Goal: Task Accomplishment & Management: Complete application form

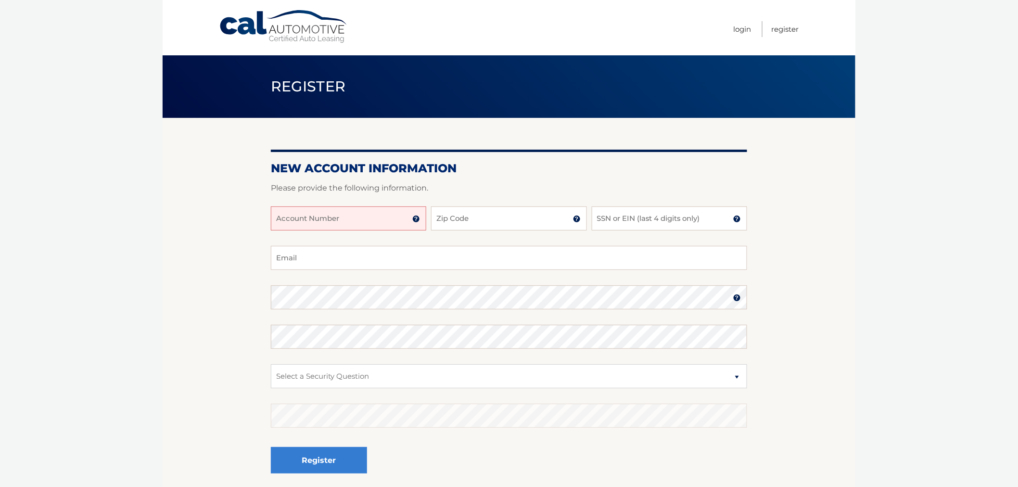
click at [371, 216] on input "Account Number" at bounding box center [348, 218] width 155 height 24
type input "44456017186"
click at [450, 217] on input "Zip Code" at bounding box center [508, 218] width 155 height 24
type input "11542"
click at [622, 219] on input "SSN or EIN (last 4 digits only)" at bounding box center [669, 218] width 155 height 24
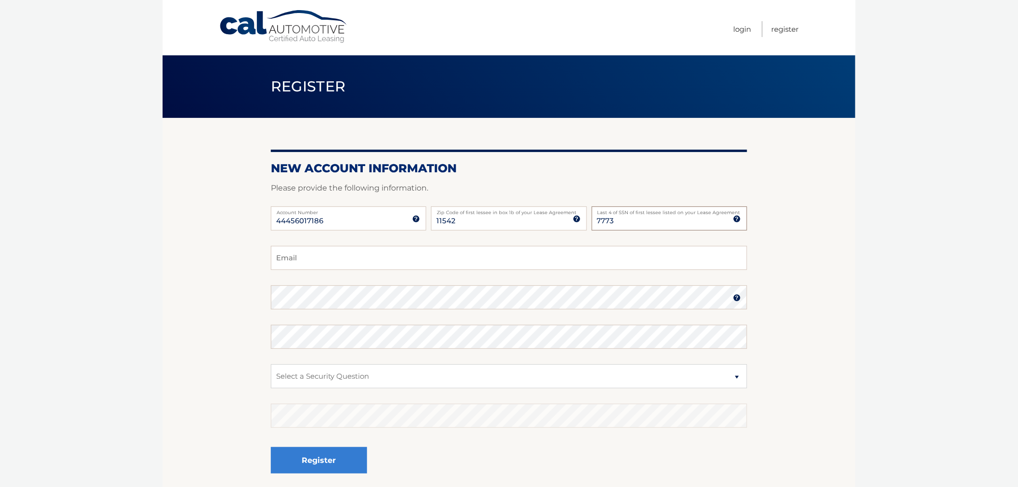
type input "7773"
click at [329, 261] on input "Email" at bounding box center [509, 258] width 476 height 24
click at [353, 260] on input "Email" at bounding box center [509, 258] width 476 height 24
type input "bongmjc97@gmail.com"
click at [314, 375] on select "Select a Security Question What was the name of your elementary school? What is…" at bounding box center [509, 376] width 476 height 24
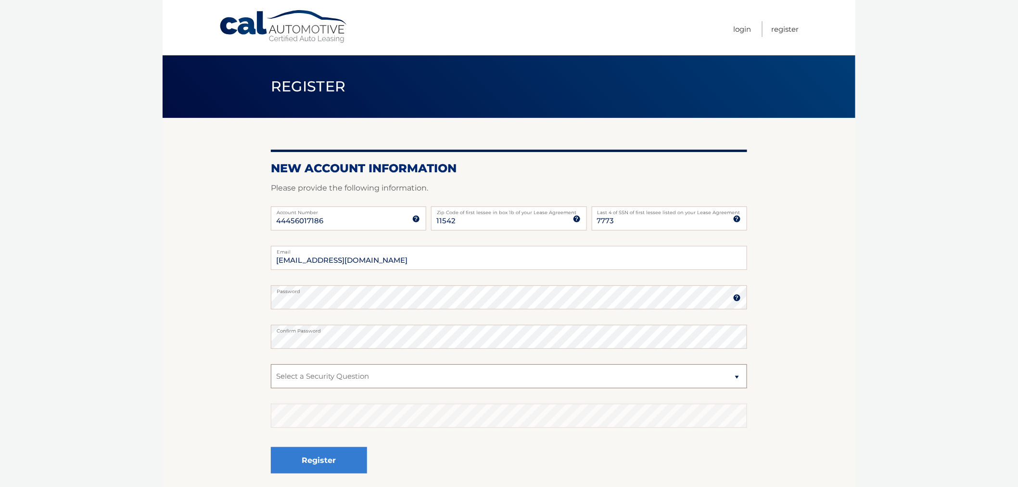
select select "2"
click at [271, 364] on select "Select a Security Question What was the name of your elementary school? What is…" at bounding box center [509, 376] width 476 height 24
click at [313, 458] on button "Register" at bounding box center [319, 460] width 96 height 26
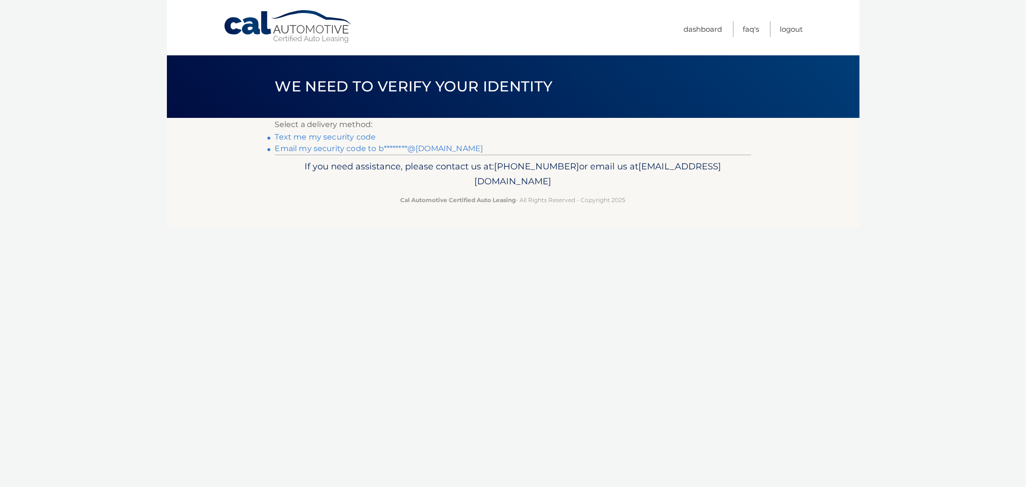
click at [333, 147] on link "Email my security code to b********@gmail.com" at bounding box center [379, 148] width 208 height 9
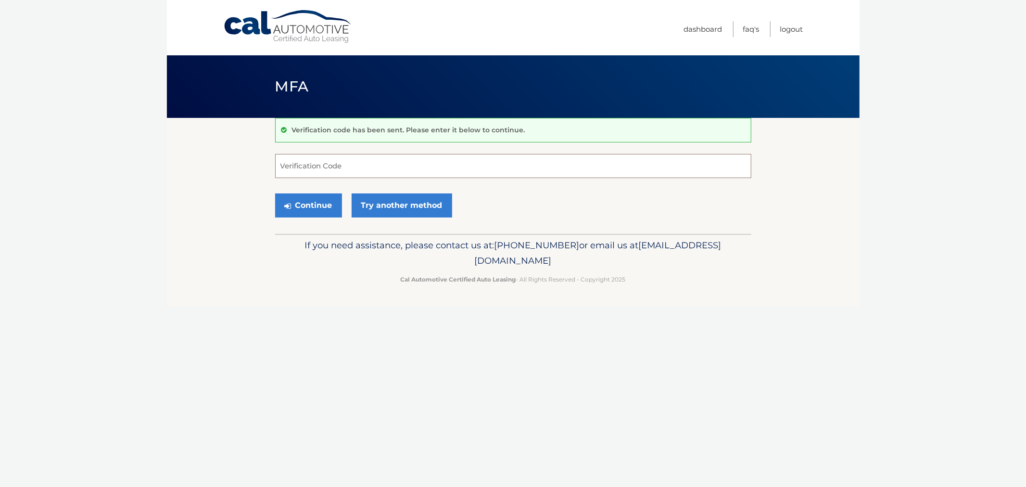
click at [320, 170] on input "Verification Code" at bounding box center [513, 166] width 476 height 24
type input "058070"
click at [315, 207] on button "Continue" at bounding box center [308, 205] width 67 height 24
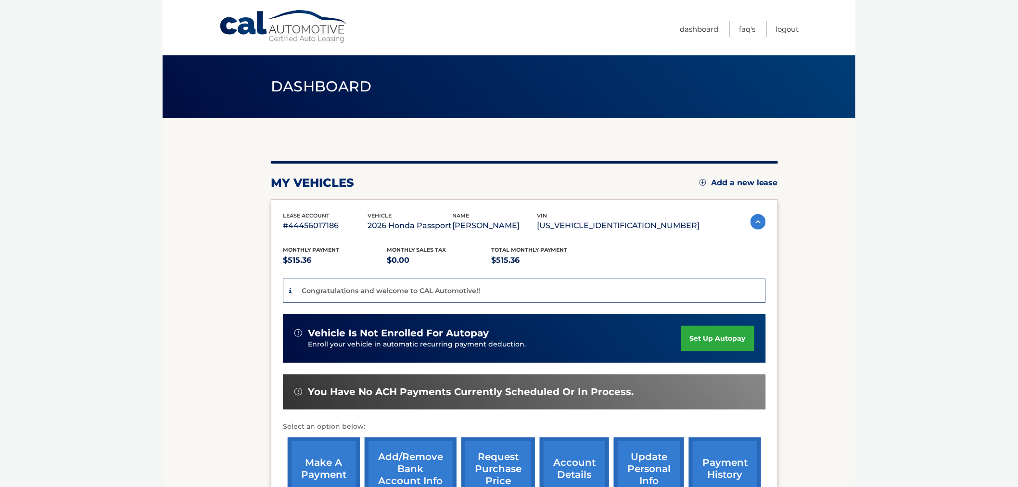
click at [315, 207] on div "lease account #44456017186 vehicle 2026 Honda Passport name JOSEFINA CALMA vin …" at bounding box center [524, 358] width 507 height 318
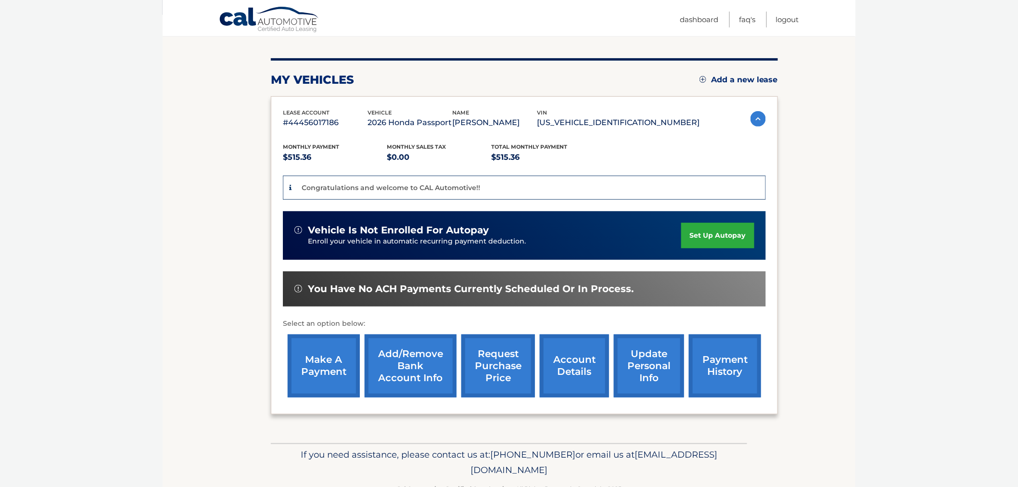
scroll to position [124, 0]
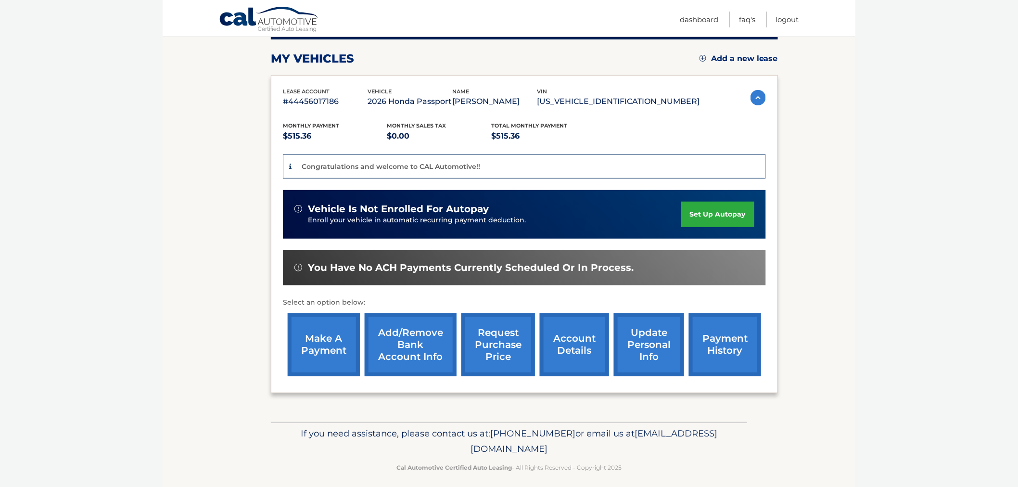
click at [404, 341] on link "Add/Remove bank account info" at bounding box center [411, 344] width 92 height 63
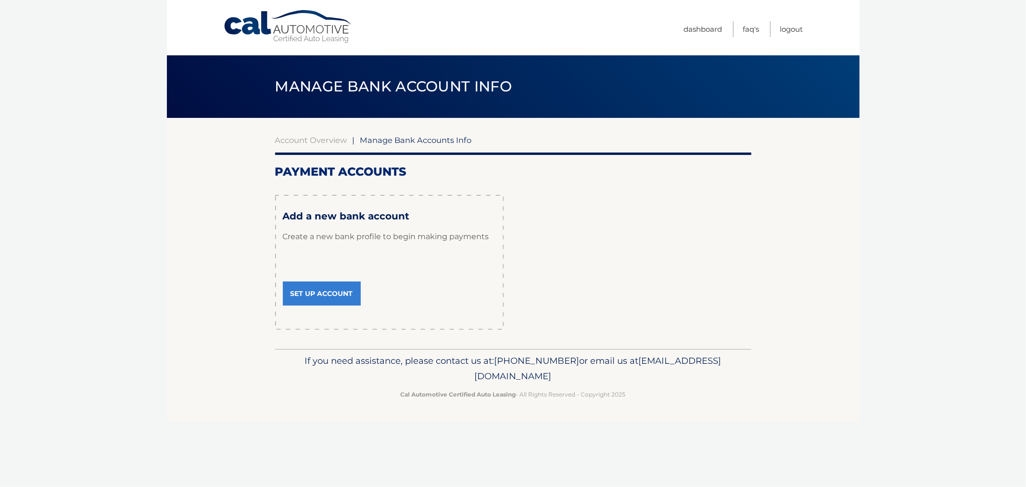
click at [327, 293] on link "Set Up Account" at bounding box center [322, 293] width 78 height 24
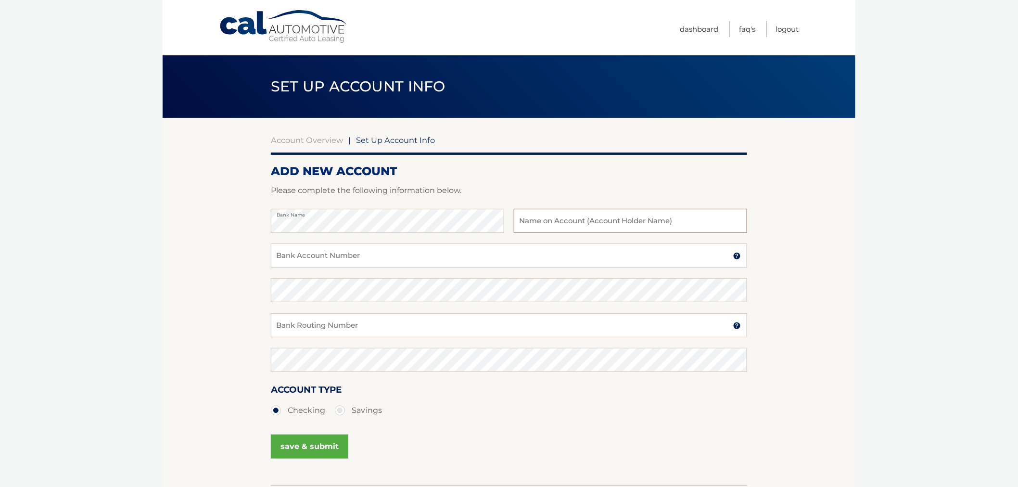
click at [571, 222] on input "text" at bounding box center [630, 221] width 233 height 24
type input "[PERSON_NAME]"
click at [376, 261] on input "Bank Account Number" at bounding box center [509, 255] width 476 height 24
type input "930605654"
click at [297, 312] on div "Confirm Bank Account Number" at bounding box center [509, 295] width 476 height 35
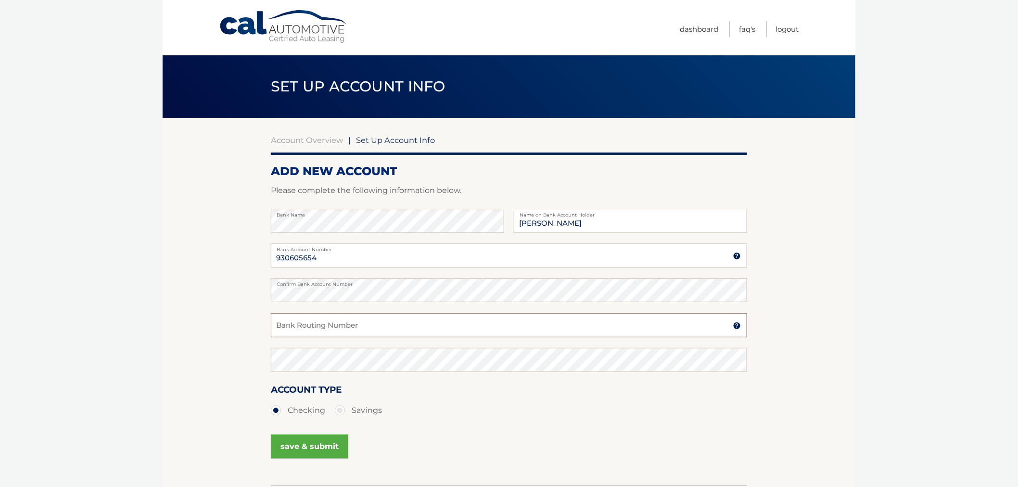
click at [288, 328] on input "Bank Routing Number" at bounding box center [509, 325] width 476 height 24
type input "021000021"
click at [328, 448] on button "save & submit" at bounding box center [309, 446] width 77 height 24
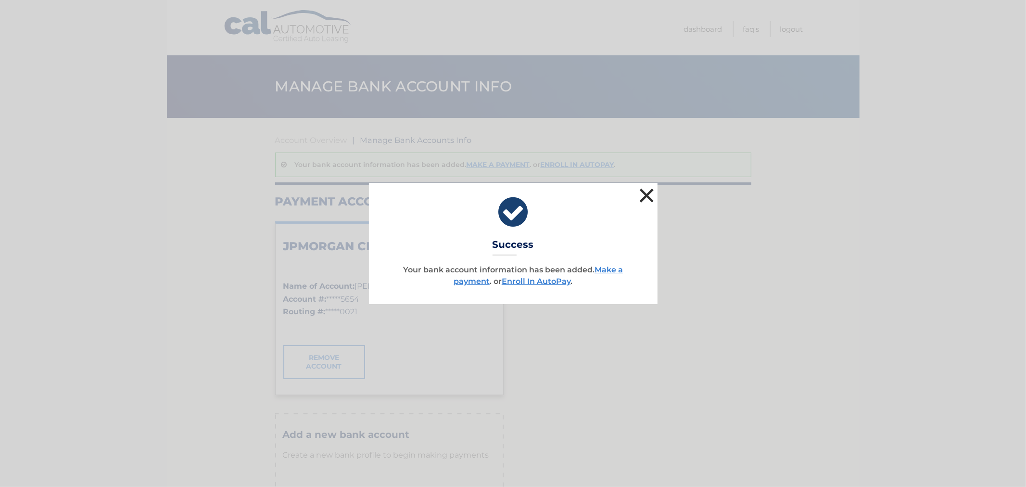
click at [651, 198] on button "×" at bounding box center [646, 195] width 19 height 19
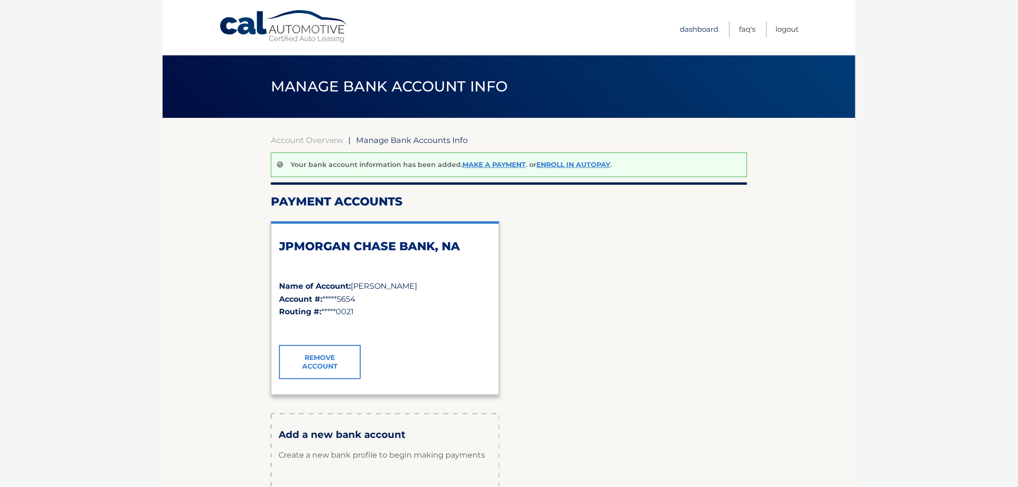
click at [698, 30] on link "Dashboard" at bounding box center [699, 29] width 38 height 16
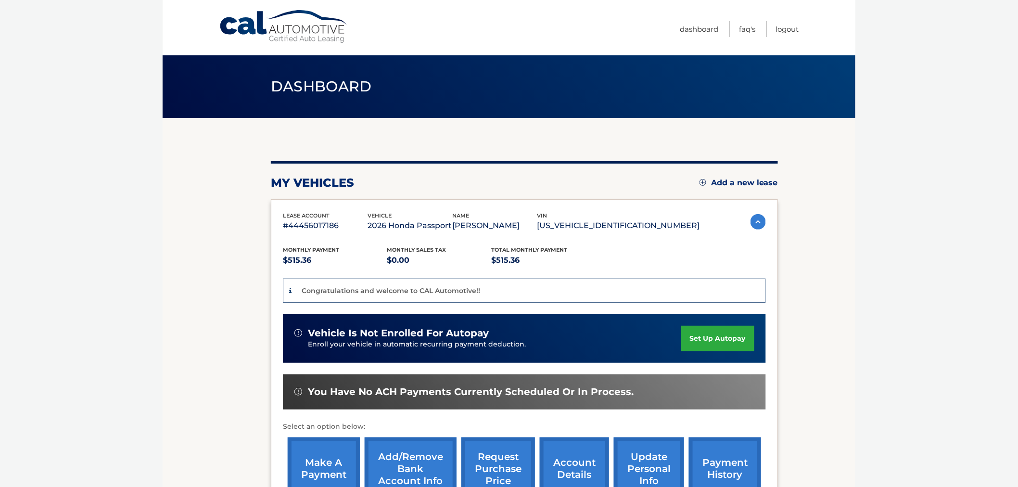
scroll to position [131, 0]
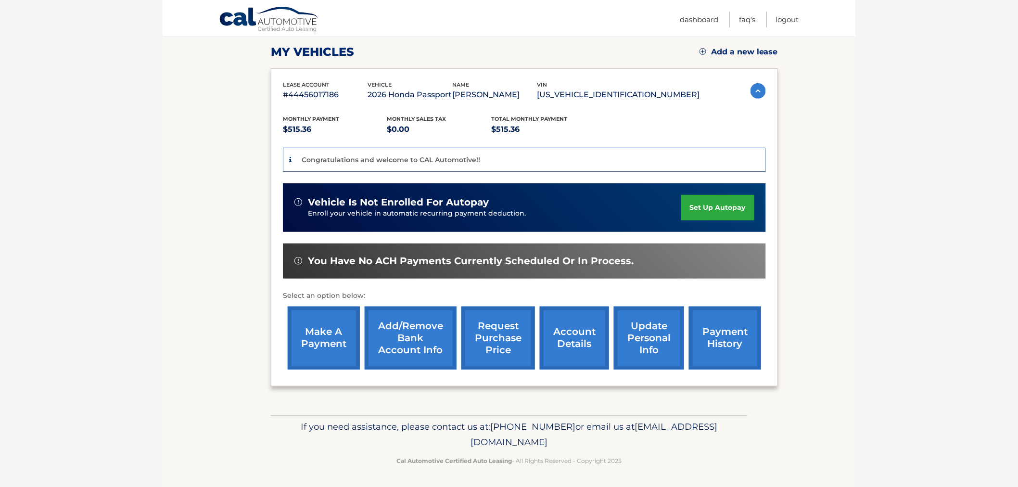
click at [315, 345] on link "make a payment" at bounding box center [324, 337] width 72 height 63
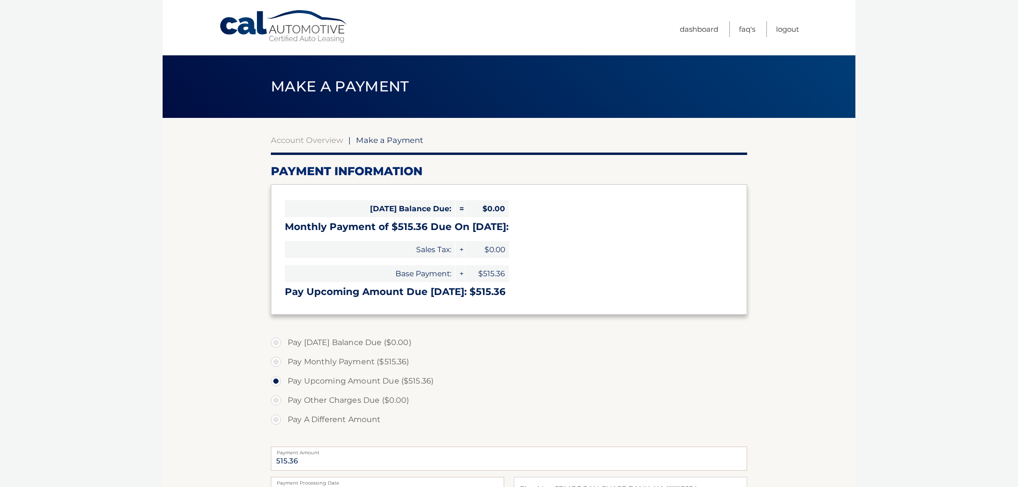
select select "ZTY2YmM4MDYtMjc1MC00MWY5LWI5ZDMtMDJmYTkxODU3M2U5"
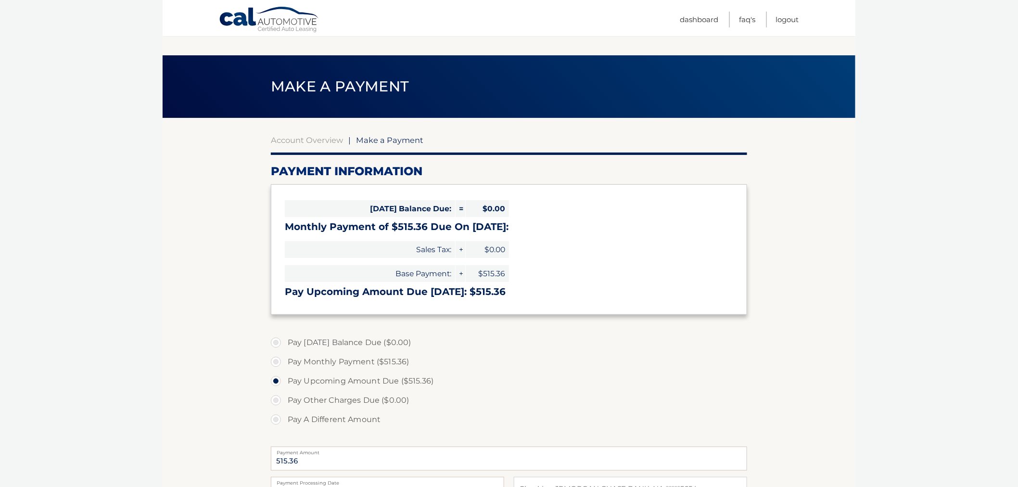
scroll to position [124, 0]
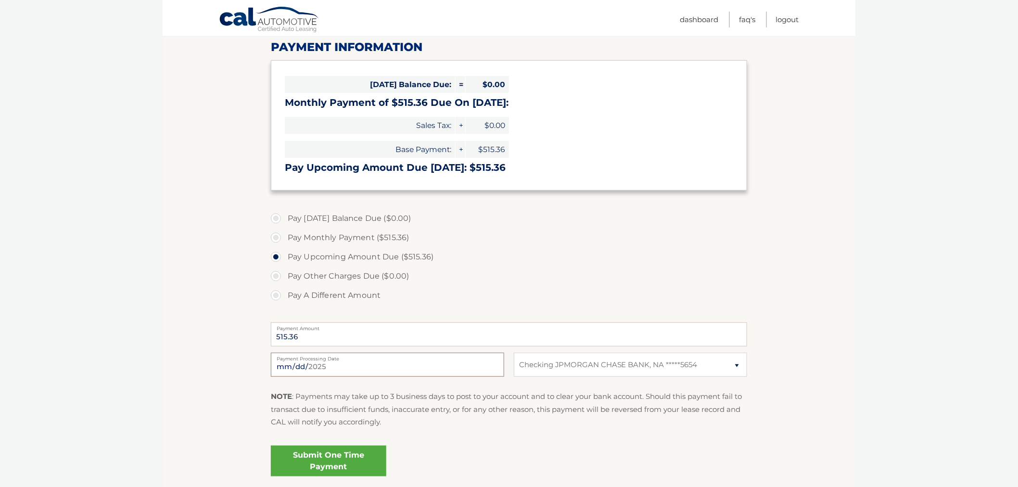
click at [486, 367] on input "2025-09-22" at bounding box center [387, 365] width 233 height 24
type input "2025-09-30"
click at [221, 274] on section "Account Overview | Make a Payment Payment Information Today's Balance Due: = $0…" at bounding box center [509, 242] width 693 height 496
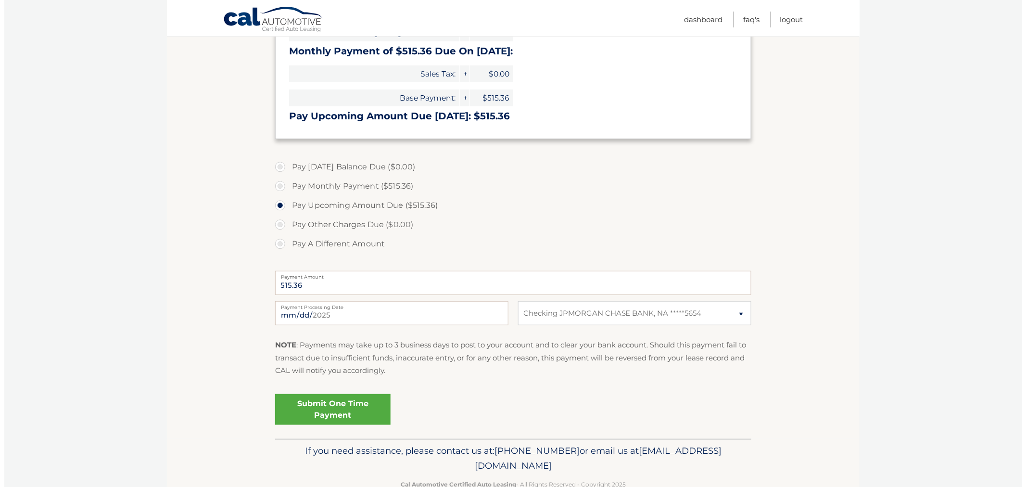
scroll to position [200, 0]
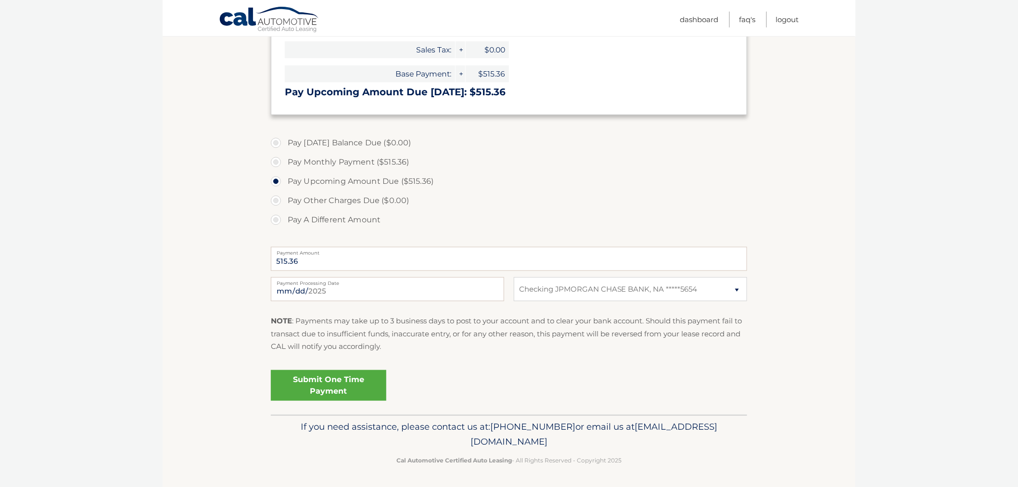
click at [324, 380] on link "Submit One Time Payment" at bounding box center [328, 385] width 115 height 31
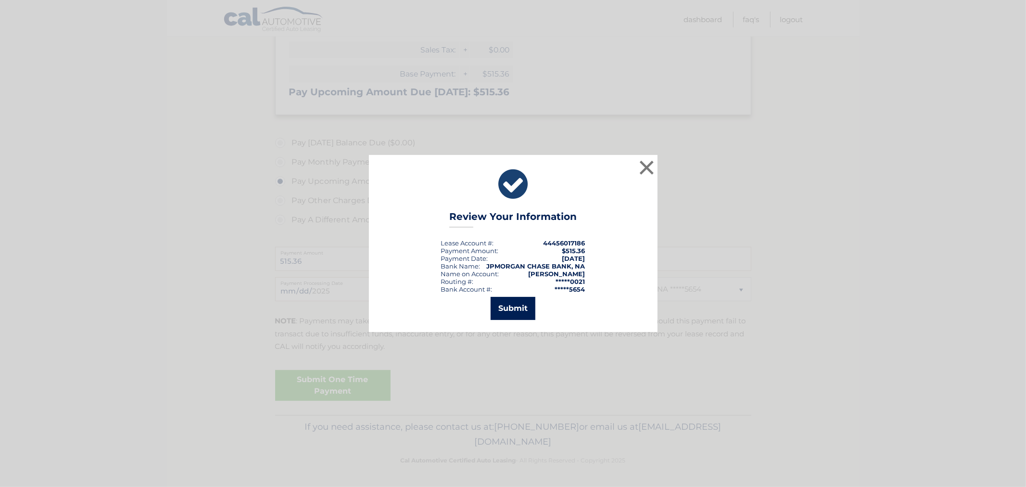
click at [507, 311] on button "Submit" at bounding box center [513, 308] width 45 height 23
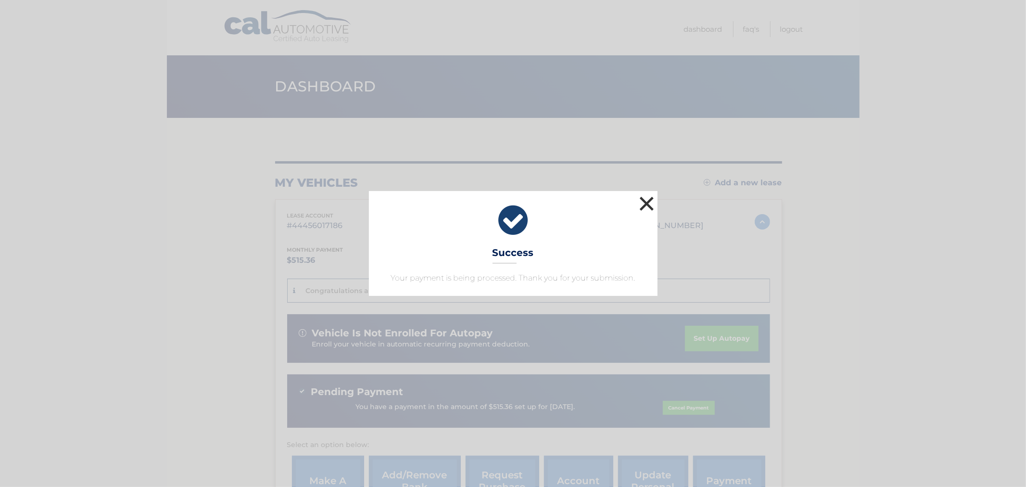
click at [643, 202] on button "×" at bounding box center [646, 203] width 19 height 19
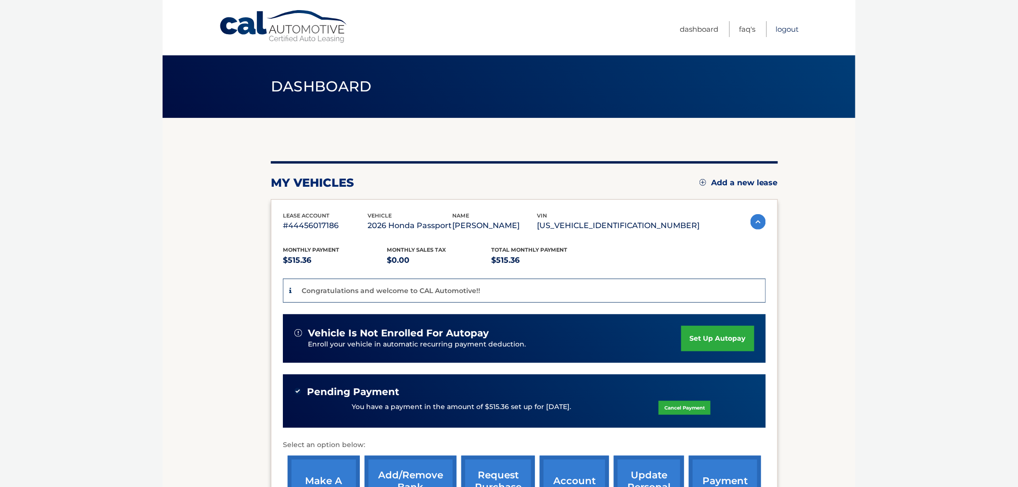
click at [784, 27] on link "Logout" at bounding box center [787, 29] width 23 height 16
